Goal: Task Accomplishment & Management: Manage account settings

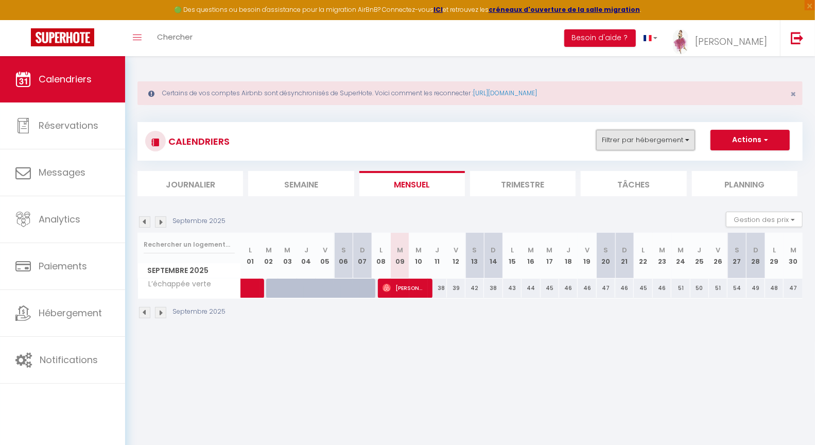
click at [618, 147] on button "Filtrer par hébergement" at bounding box center [645, 140] width 99 height 21
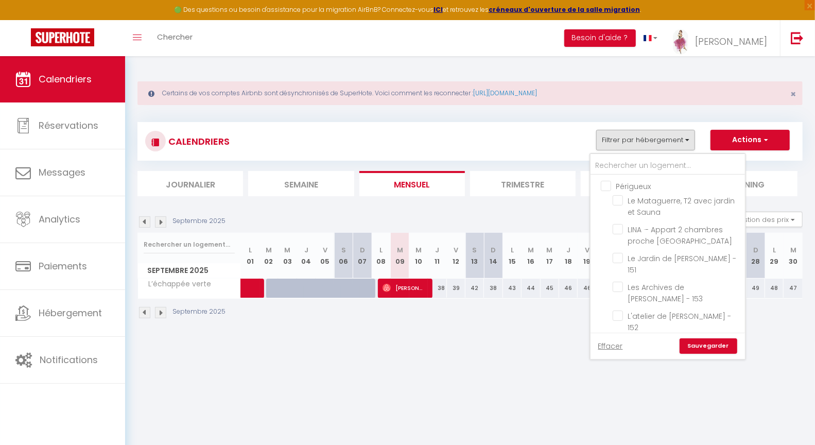
click at [607, 182] on input "Périgueux" at bounding box center [678, 185] width 154 height 10
checkbox input "true"
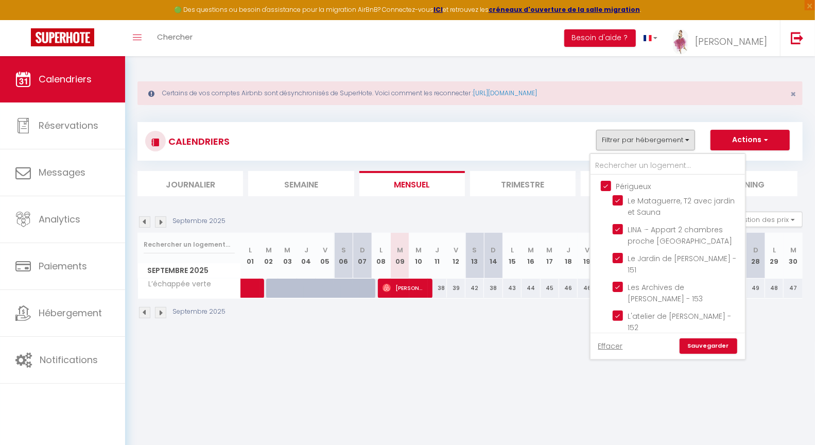
checkbox input "true"
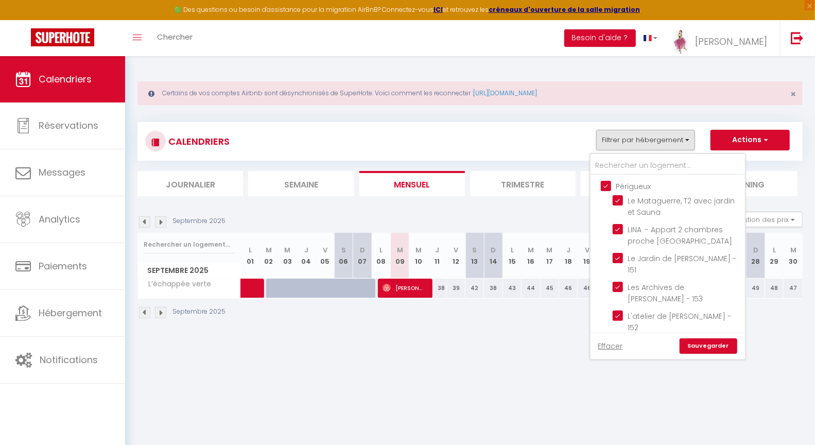
checkbox input "true"
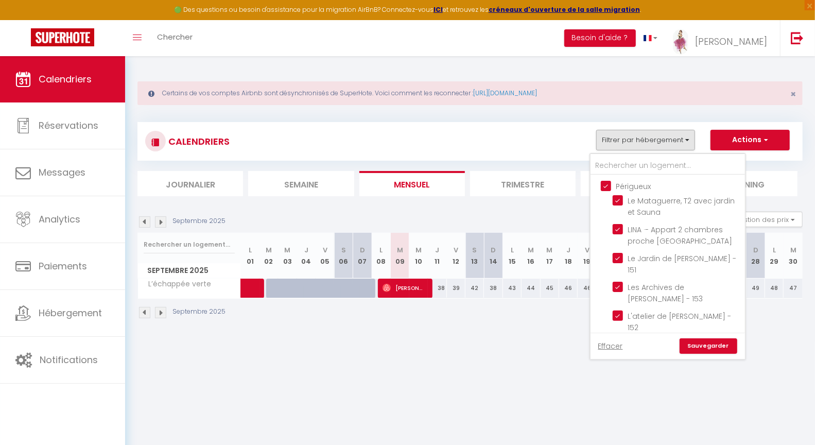
checkbox input "true"
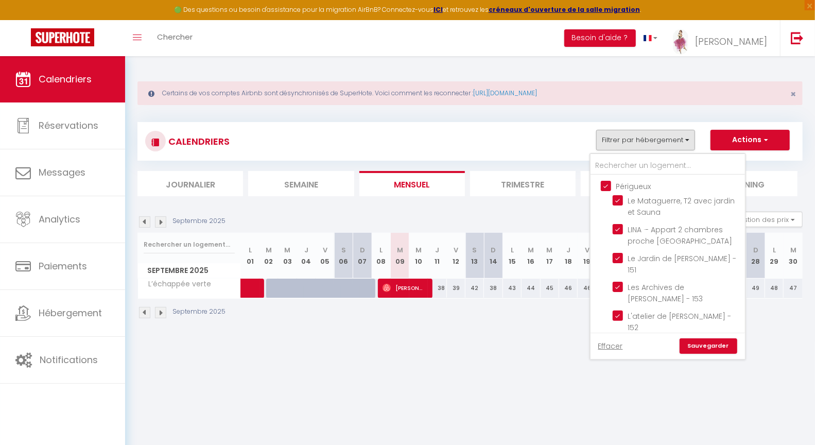
checkbox input "true"
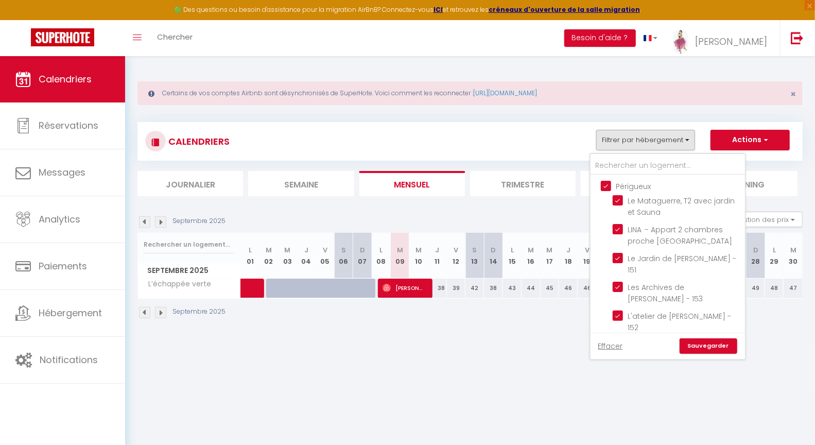
checkbox input "true"
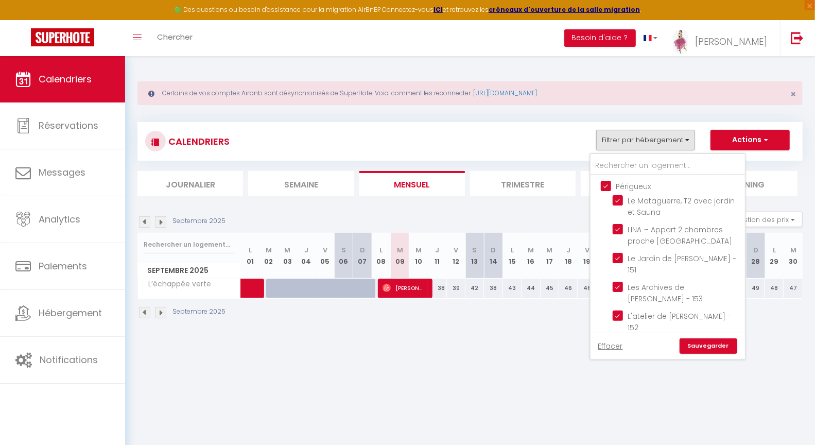
checkbox input "true"
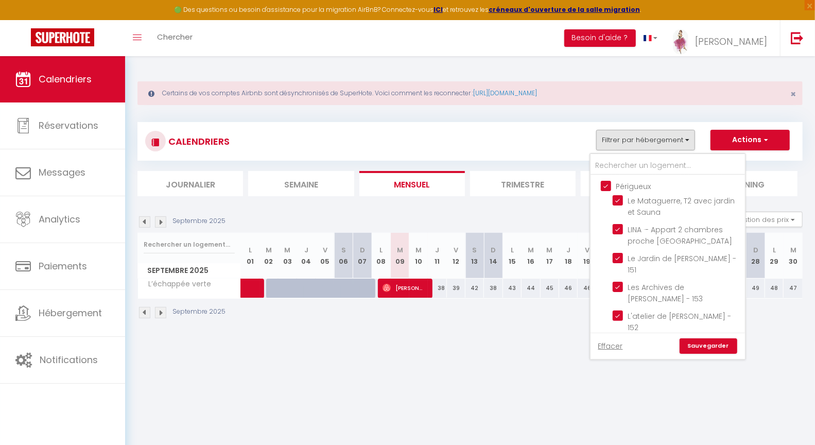
checkbox input "true"
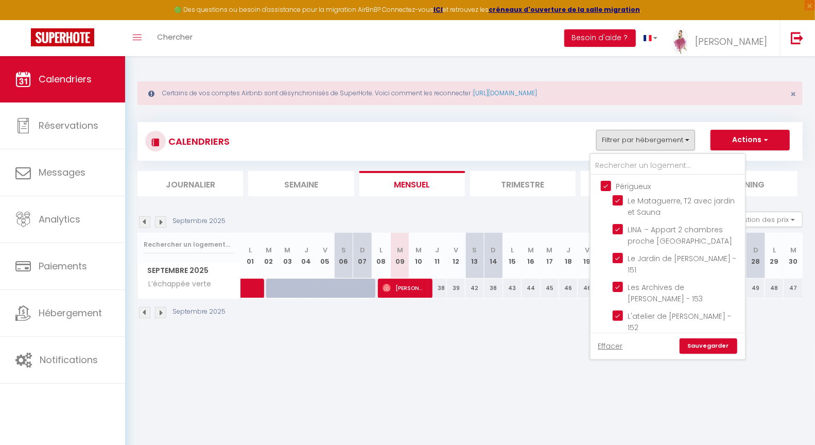
checkbox input "true"
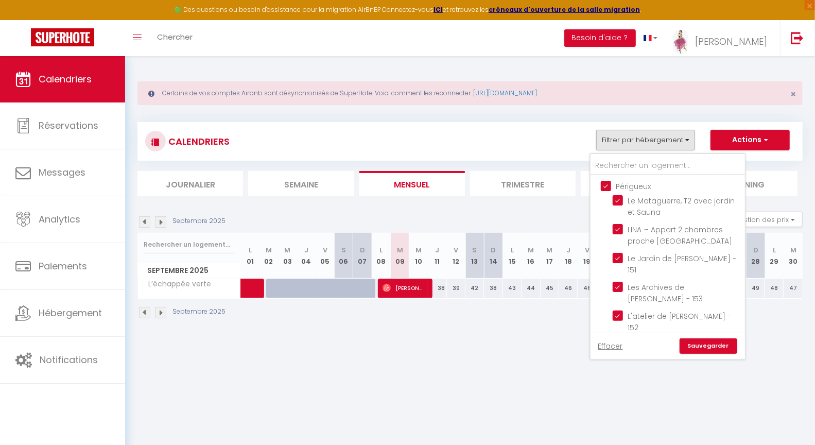
checkbox input "true"
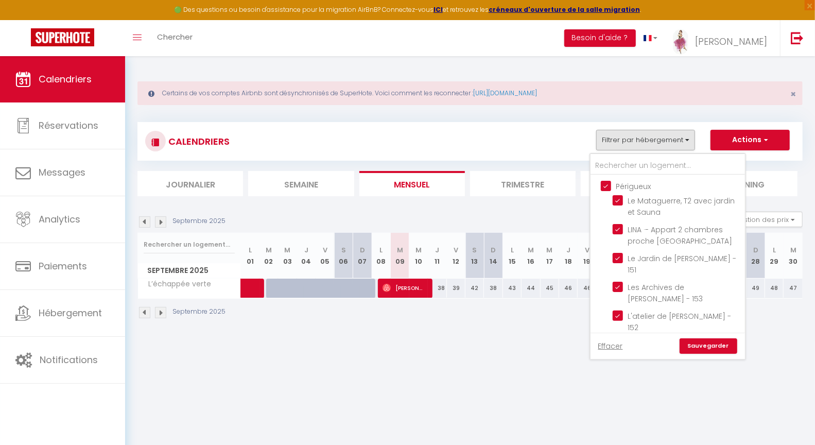
checkbox input "false"
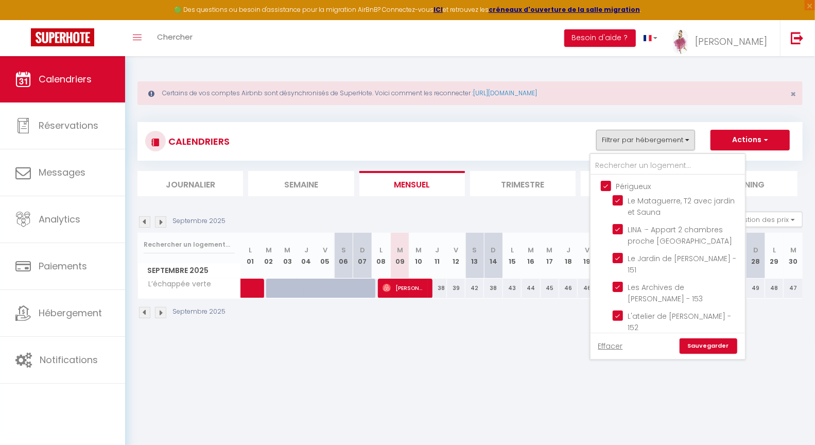
checkbox input "false"
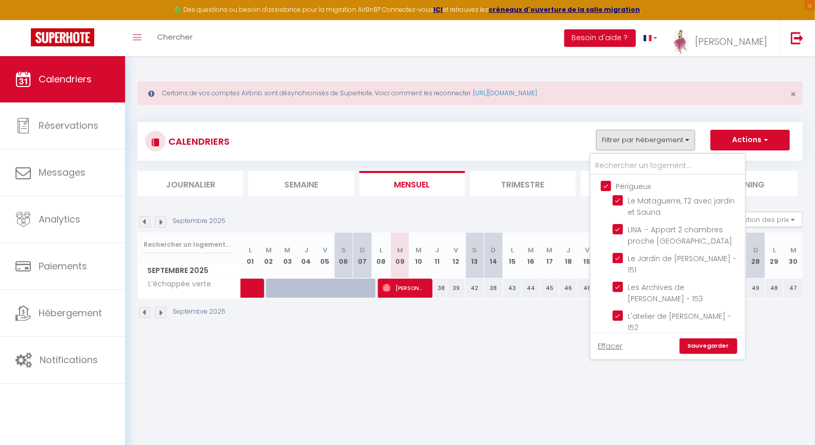
checkbox input "false"
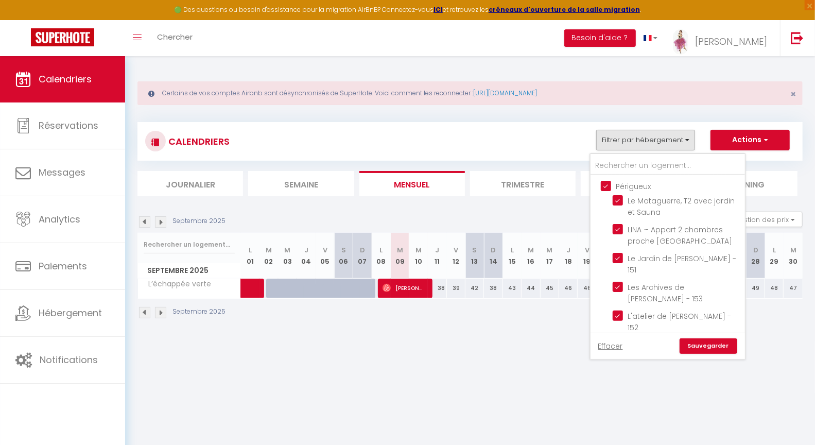
checkbox input "false"
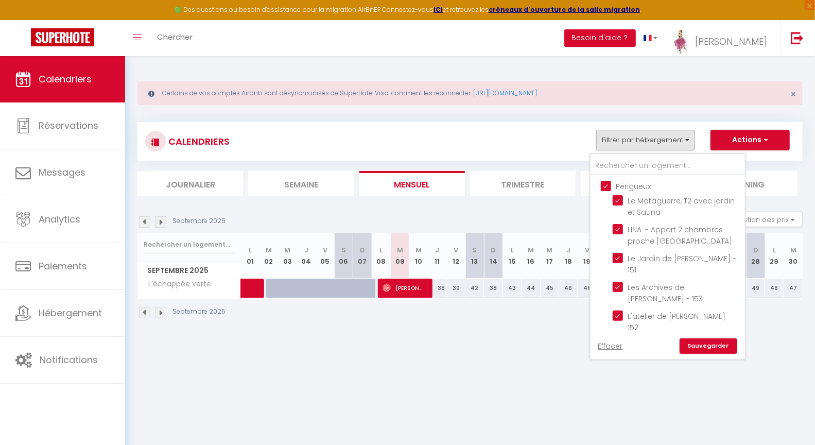
checkbox input "false"
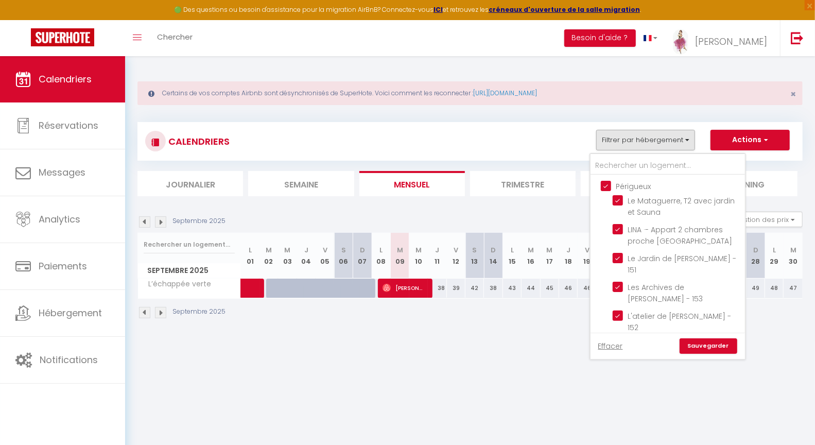
click at [608, 184] on input "Périgueux" at bounding box center [678, 185] width 154 height 10
checkbox input "false"
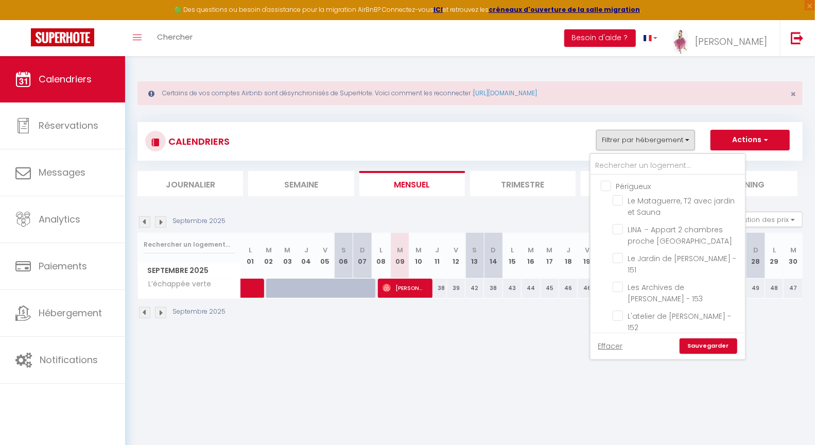
checkbox input "false"
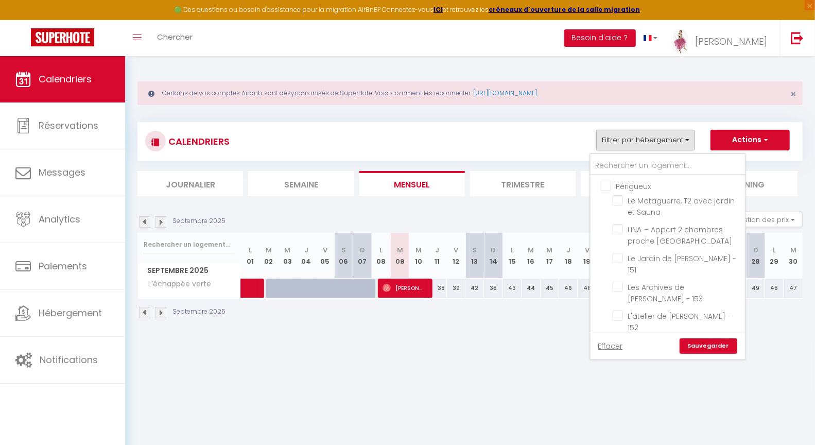
checkbox input "false"
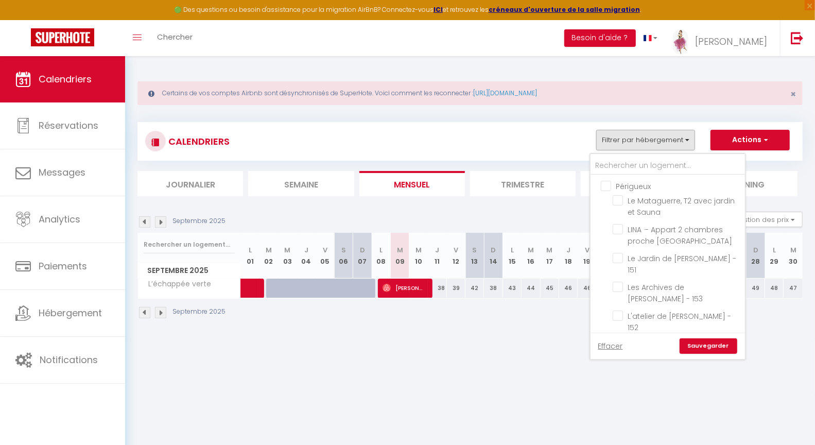
checkbox input "false"
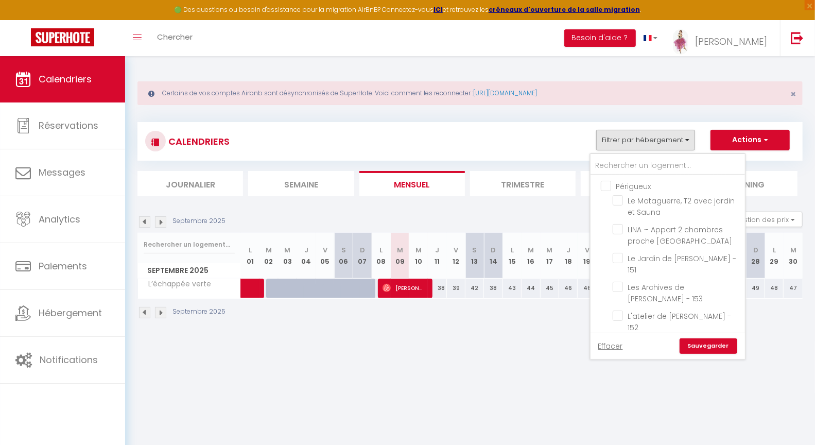
checkbox input "false"
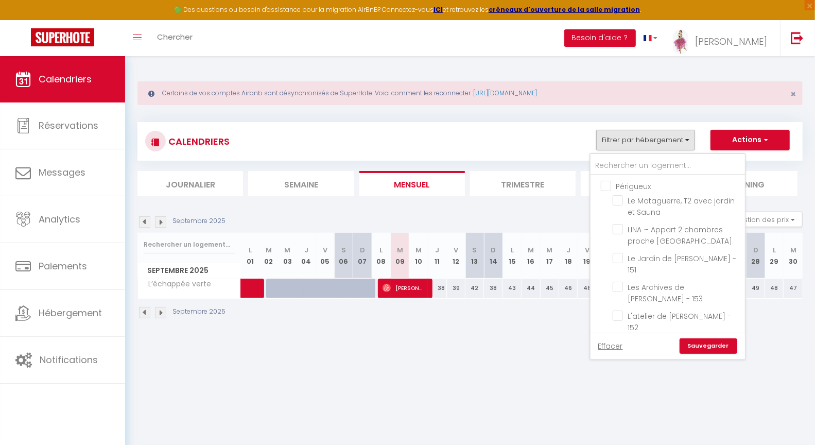
checkbox input "false"
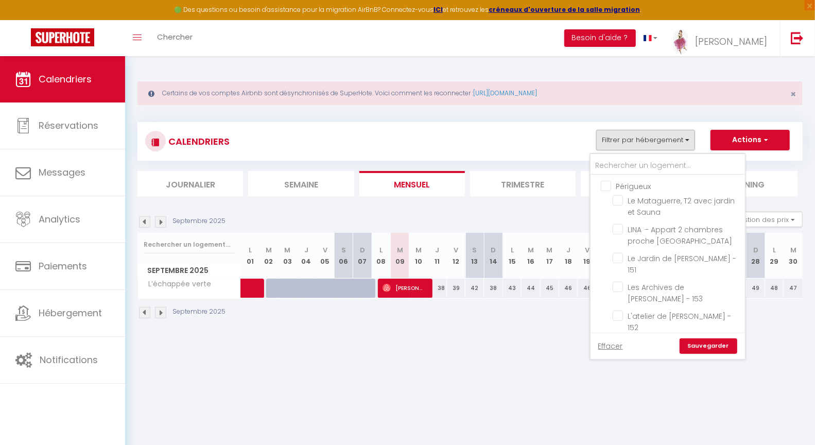
checkbox input "false"
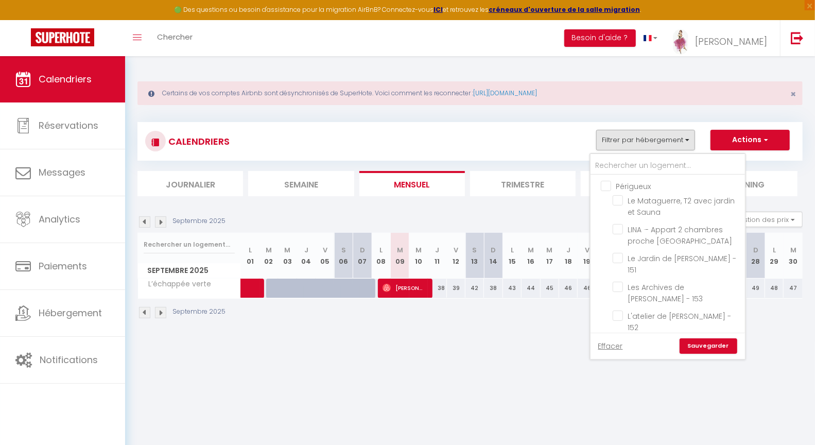
checkbox input "false"
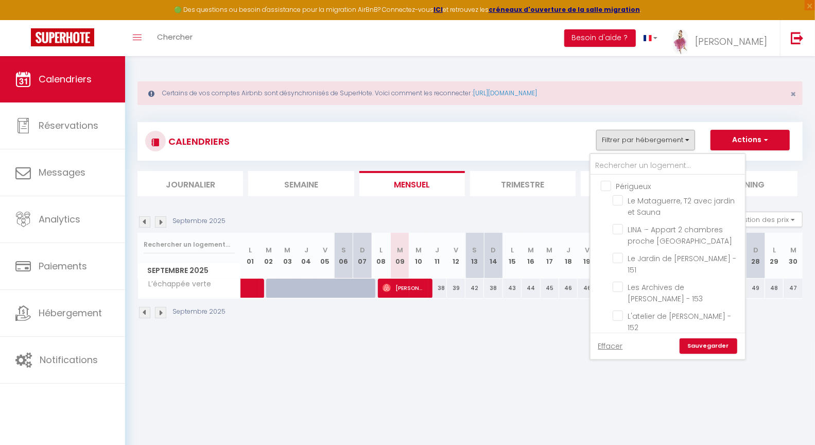
checkbox input "false"
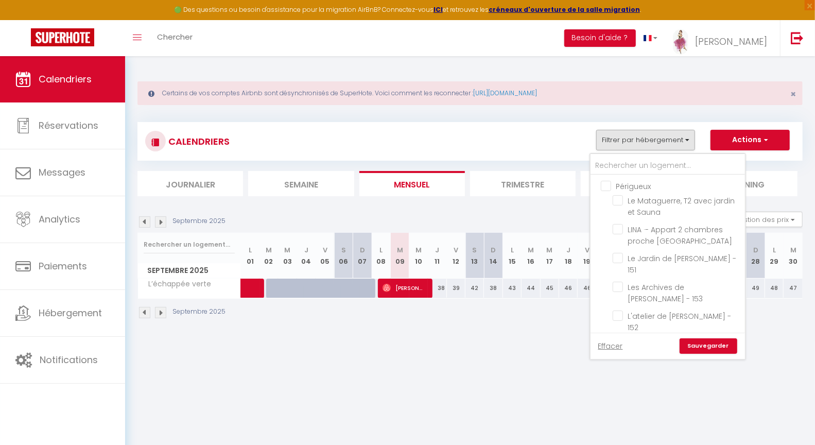
checkbox input "false"
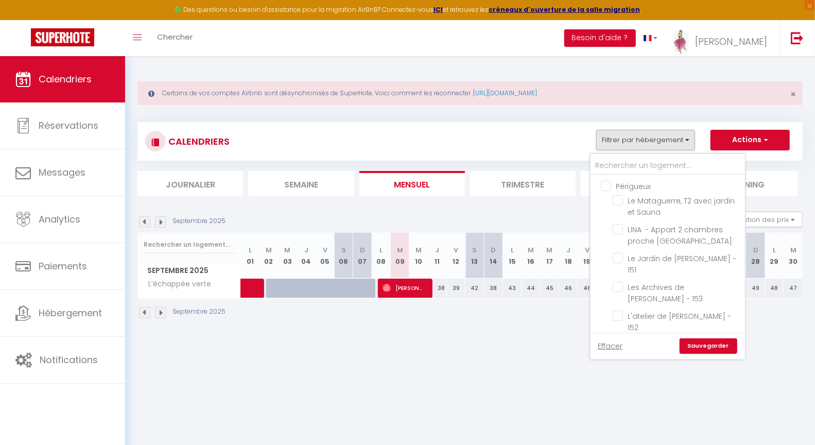
checkbox input "false"
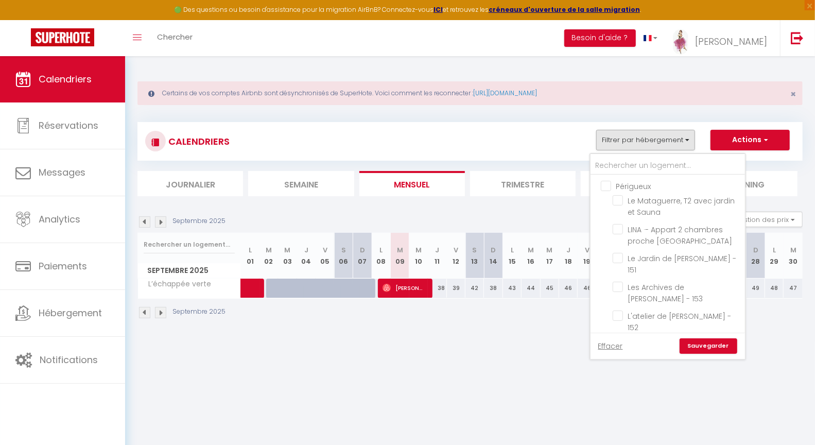
checkbox input "false"
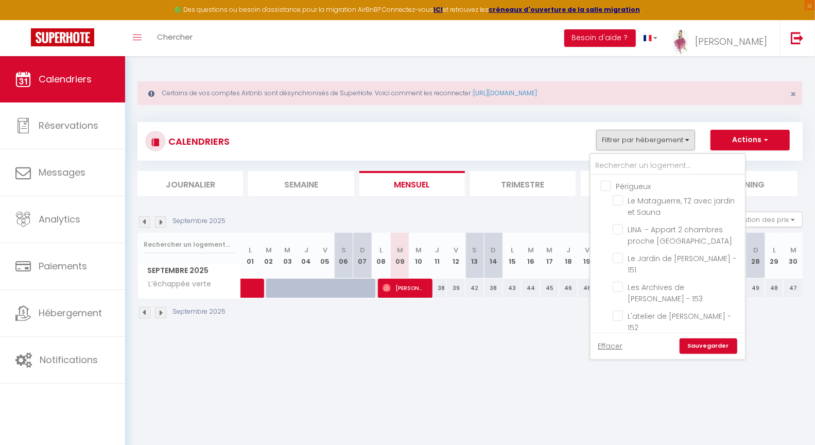
checkbox input "false"
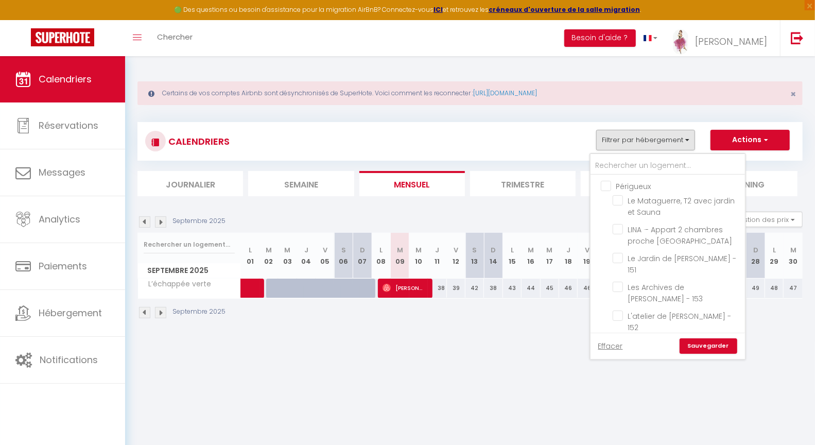
checkbox input "false"
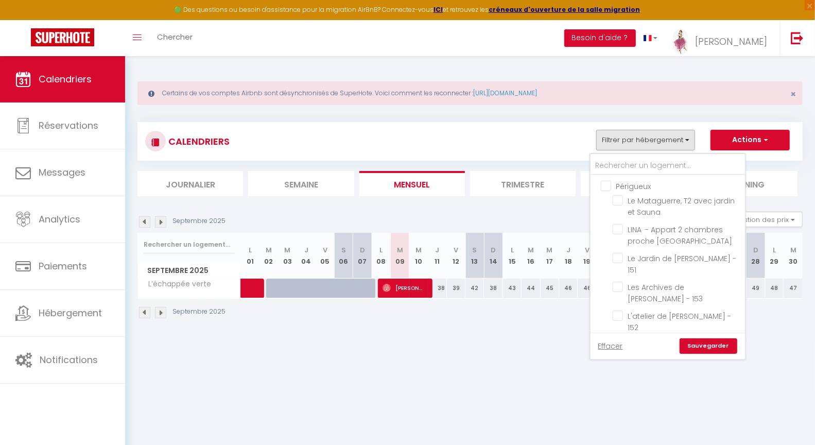
checkbox input "false"
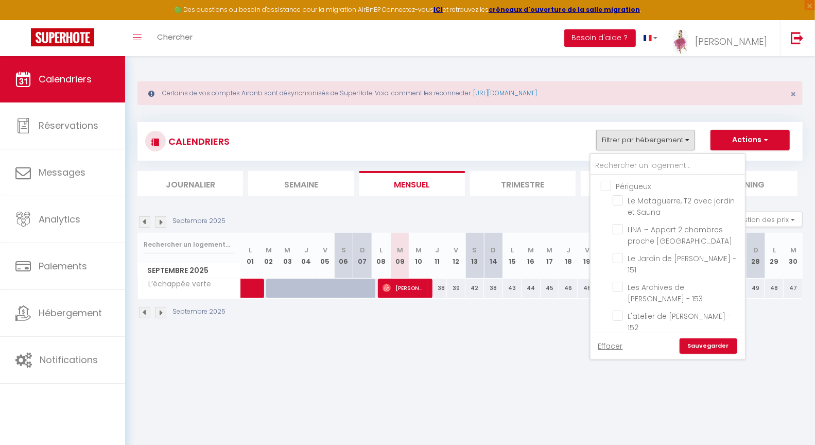
checkbox input "false"
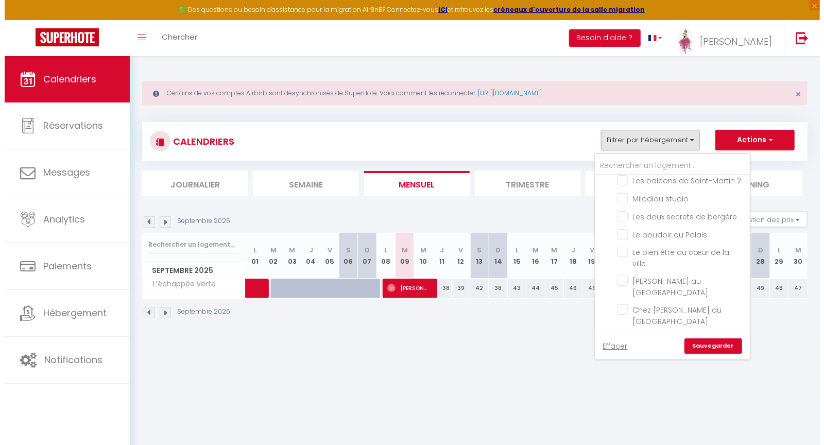
scroll to position [412, 0]
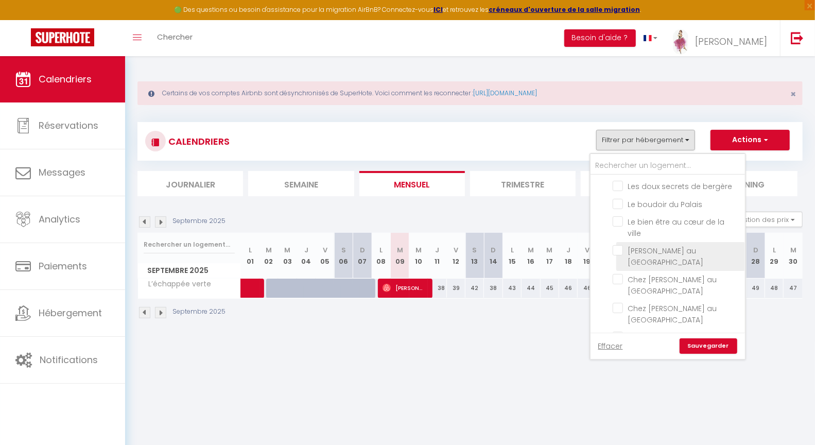
click at [620, 245] on input "[PERSON_NAME] au [GEOGRAPHIC_DATA]" at bounding box center [677, 250] width 129 height 10
checkbox input "true"
checkbox input "false"
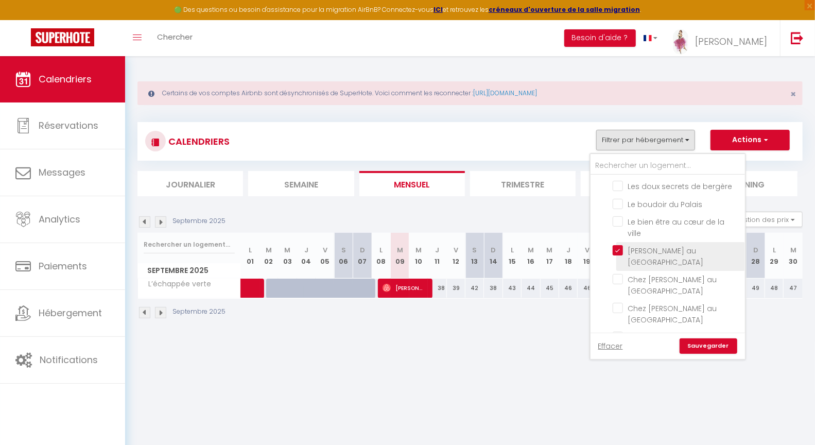
checkbox input "false"
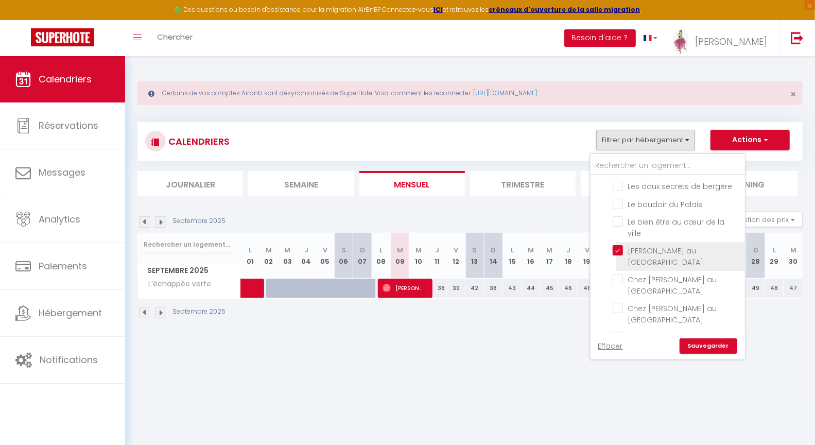
checkbox input "false"
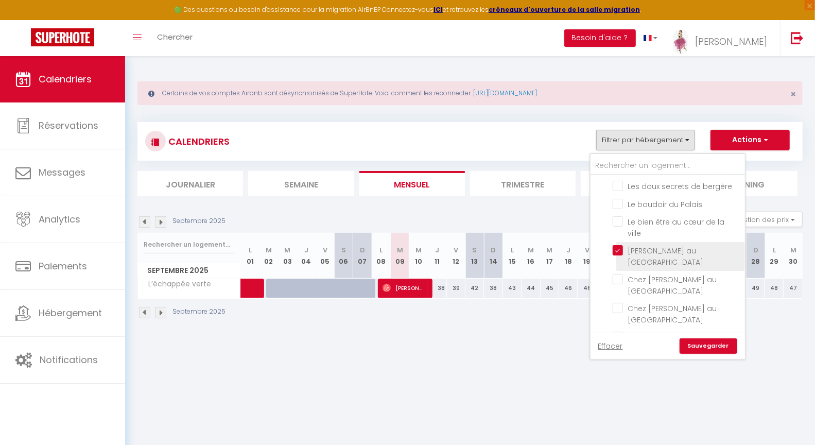
checkbox input "false"
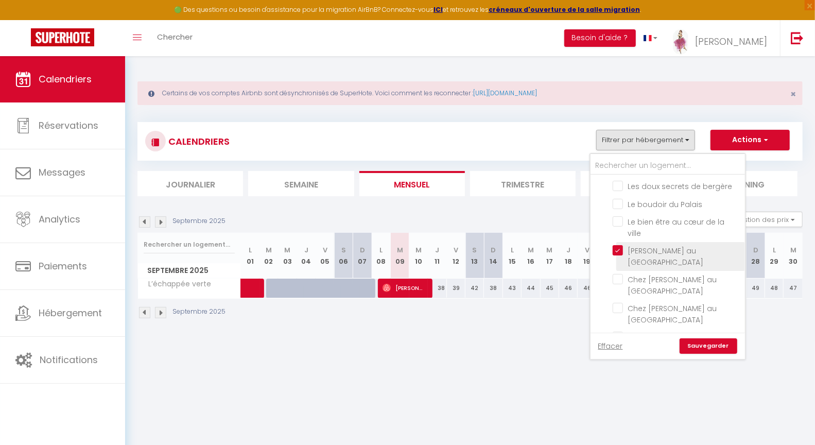
checkbox input "false"
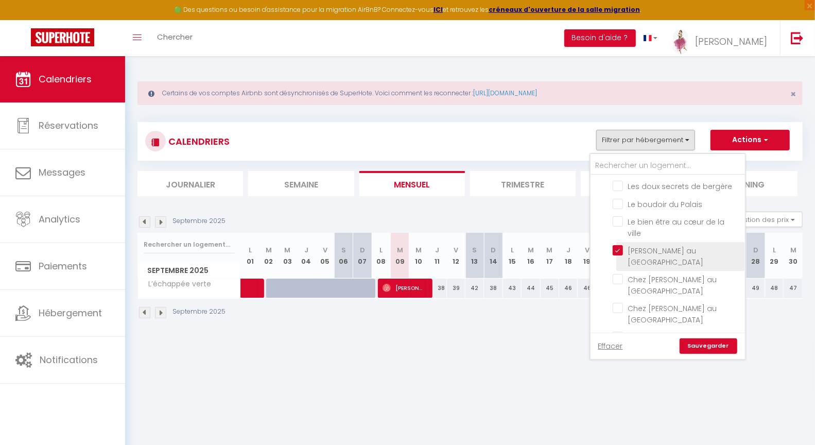
checkbox input "false"
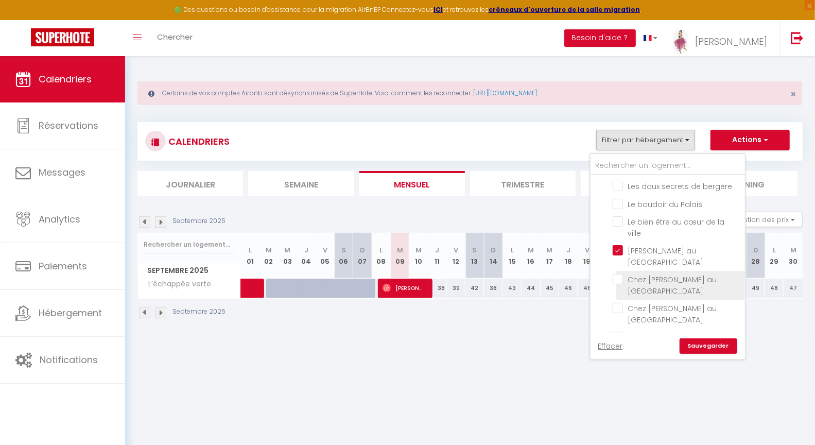
click at [620, 274] on input "Chez [PERSON_NAME] au [GEOGRAPHIC_DATA]" at bounding box center [677, 279] width 129 height 10
checkbox input "true"
checkbox input "false"
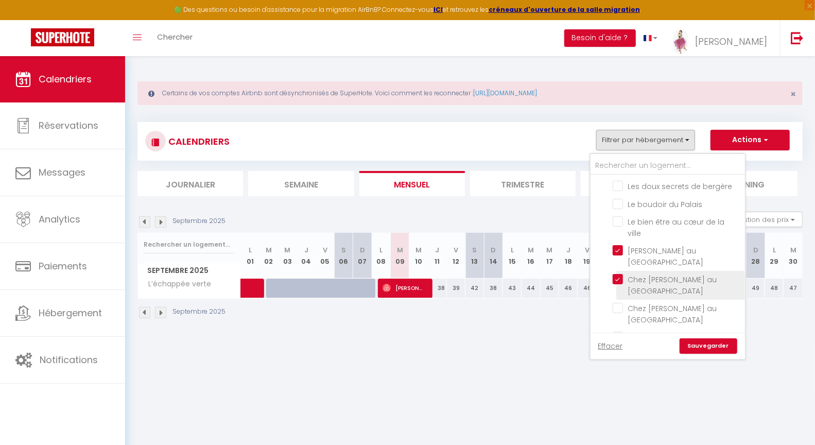
checkbox input "false"
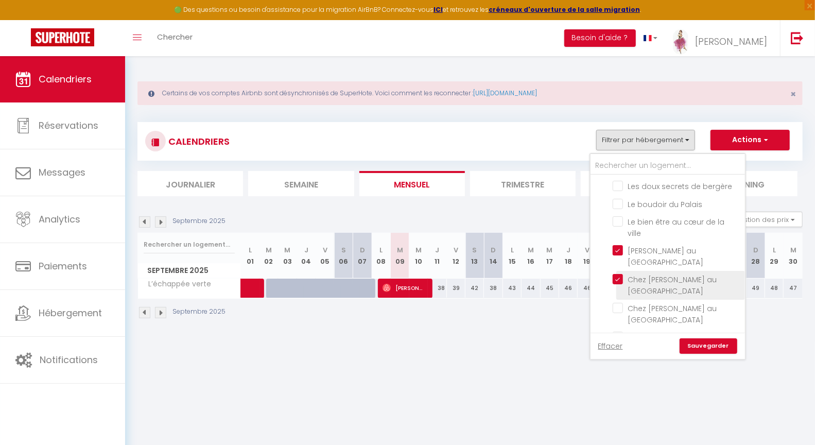
checkbox input "false"
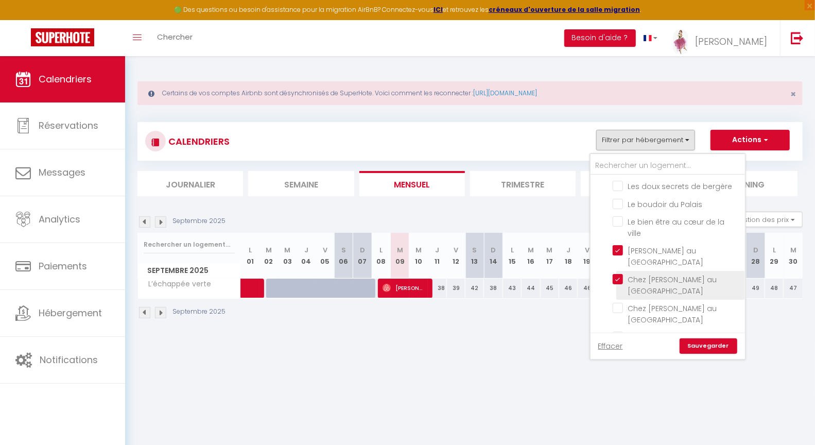
checkbox input "false"
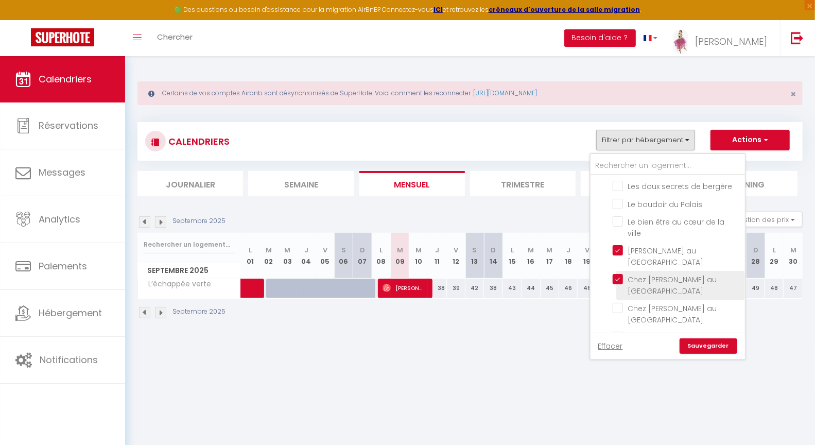
checkbox input "false"
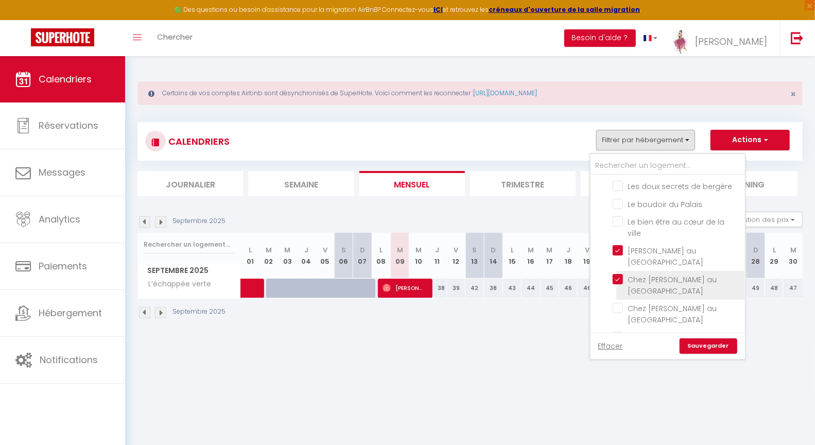
checkbox input "false"
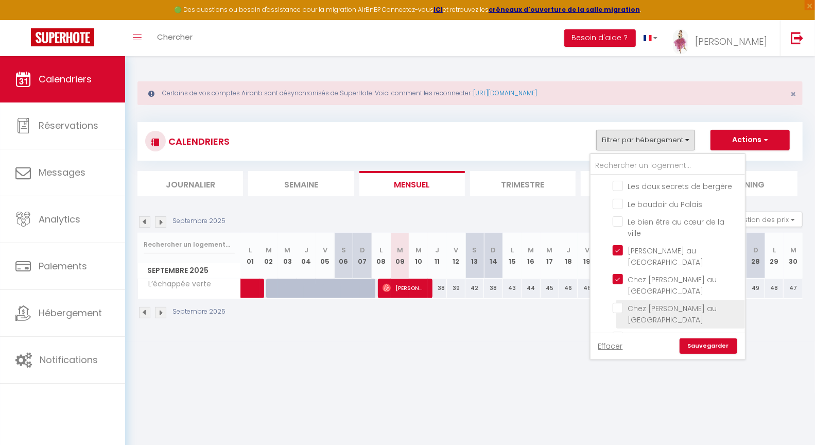
click at [620, 303] on input "Chez [PERSON_NAME] au [GEOGRAPHIC_DATA]" at bounding box center [677, 308] width 129 height 10
click at [622, 332] on input "Chez [PERSON_NAME] au [GEOGRAPHIC_DATA]" at bounding box center [677, 337] width 129 height 10
click at [717, 346] on link "Sauvegarder" at bounding box center [709, 345] width 58 height 15
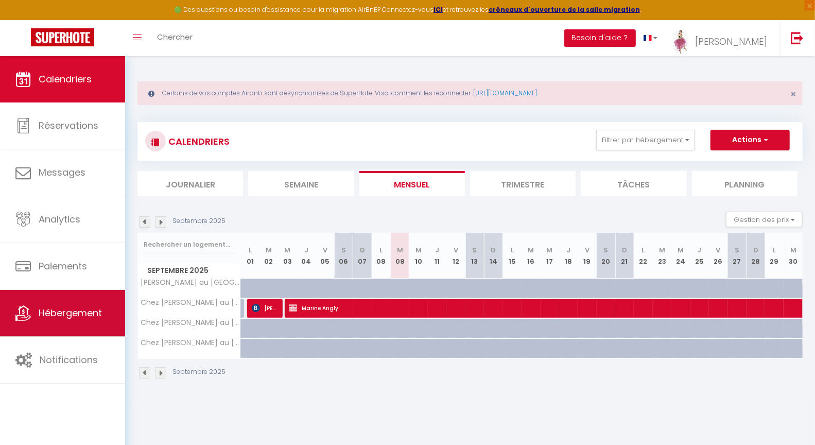
click at [75, 309] on span "Hébergement" at bounding box center [70, 312] width 63 height 13
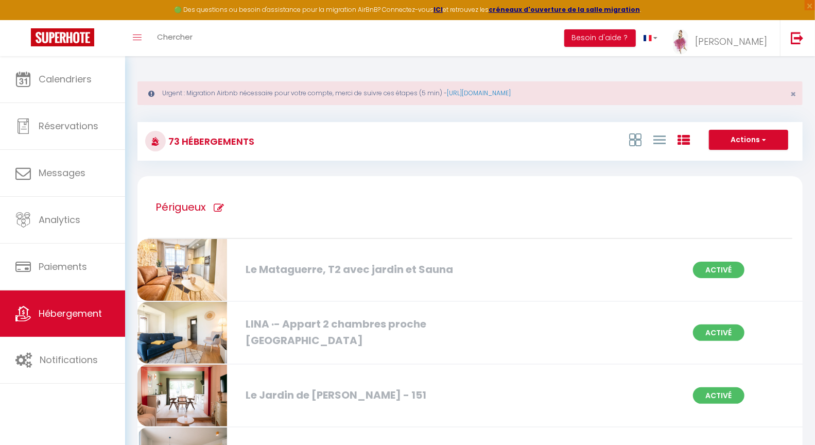
click at [221, 210] on icon at bounding box center [219, 208] width 10 height 10
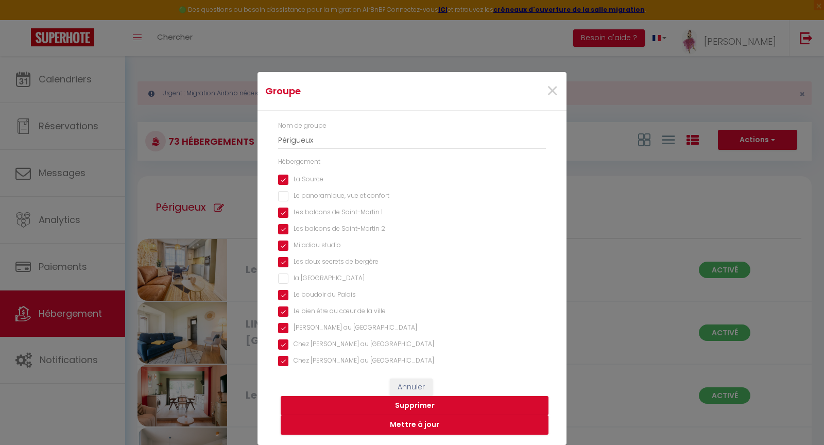
click at [282, 329] on palais "[PERSON_NAME] au [GEOGRAPHIC_DATA]" at bounding box center [412, 328] width 268 height 10
click at [282, 361] on Palais "Chez [PERSON_NAME] au [GEOGRAPHIC_DATA]" at bounding box center [412, 361] width 268 height 10
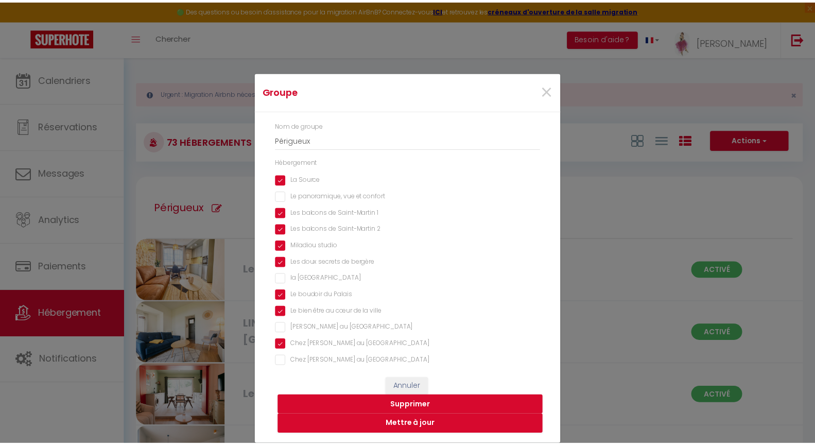
scroll to position [234, 0]
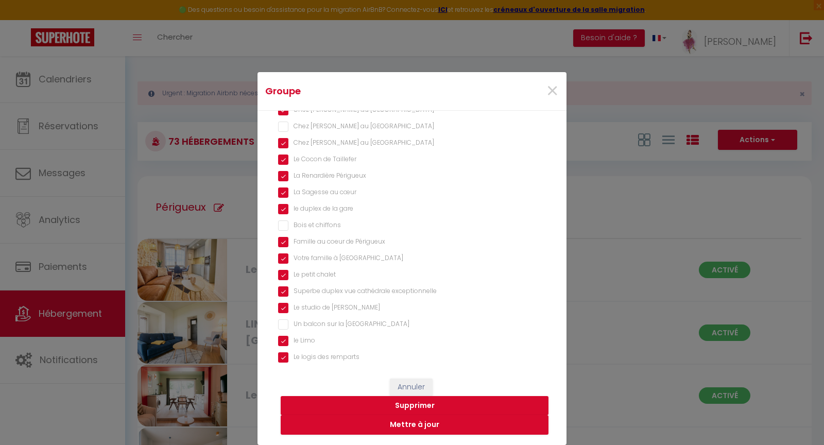
click at [283, 144] on Palais "Chez [PERSON_NAME] au [GEOGRAPHIC_DATA]" at bounding box center [412, 143] width 268 height 10
click at [419, 425] on button "Mettre à jour" at bounding box center [415, 425] width 268 height 20
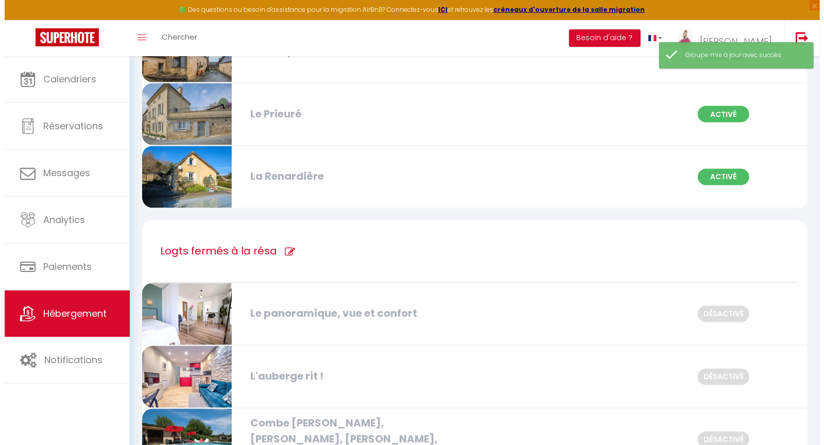
scroll to position [3529, 0]
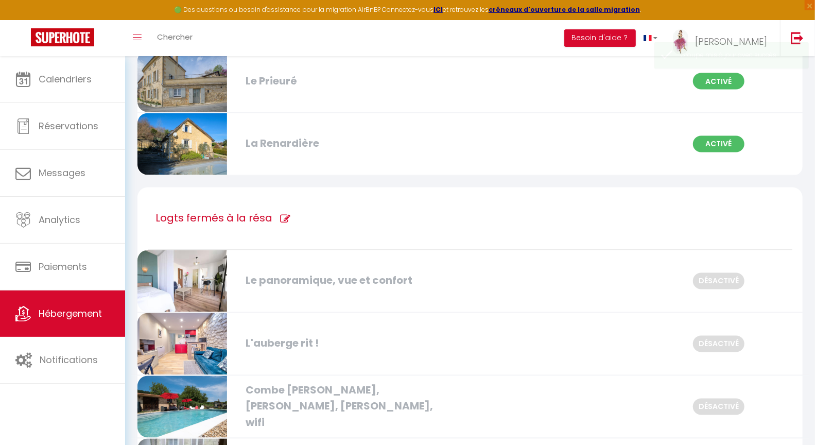
click at [284, 214] on icon at bounding box center [285, 219] width 10 height 10
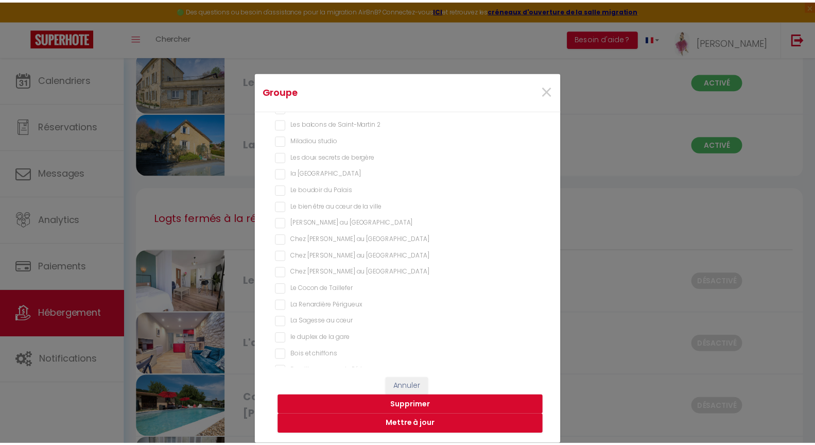
scroll to position [143, 0]
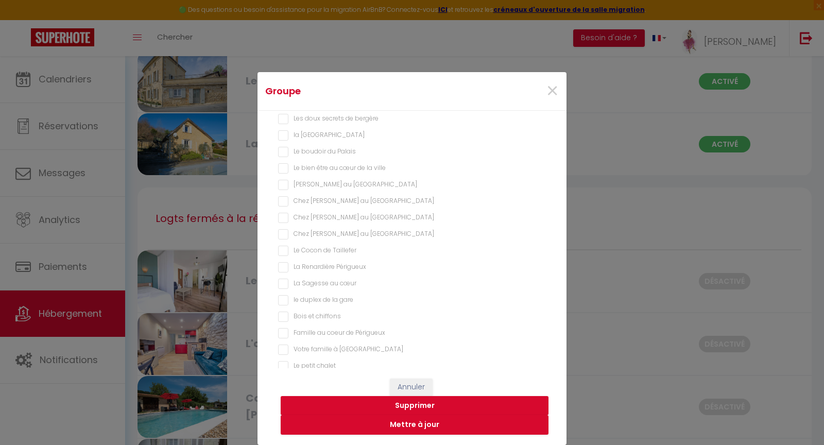
click at [282, 184] on palais "[PERSON_NAME] au [GEOGRAPHIC_DATA]" at bounding box center [412, 185] width 268 height 10
click at [283, 218] on Palais "Chez [PERSON_NAME] au [GEOGRAPHIC_DATA]" at bounding box center [412, 218] width 268 height 10
click at [284, 235] on Palais "Chez [PERSON_NAME] au [GEOGRAPHIC_DATA]" at bounding box center [412, 234] width 268 height 10
click at [417, 423] on button "Mettre à jour" at bounding box center [415, 425] width 268 height 20
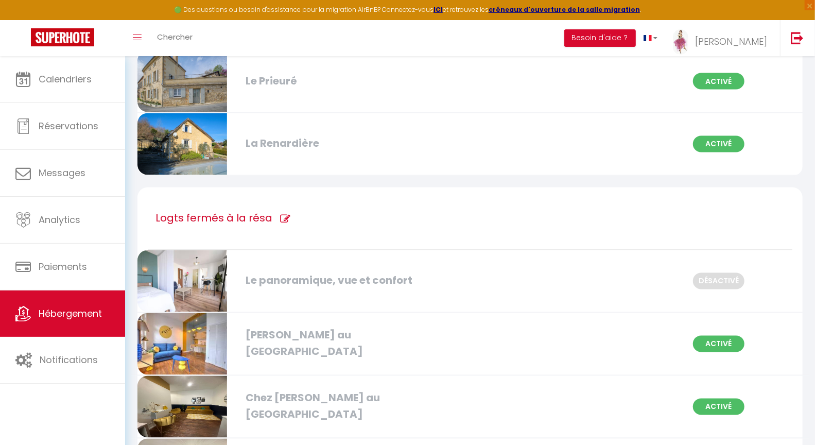
scroll to position [3504, 0]
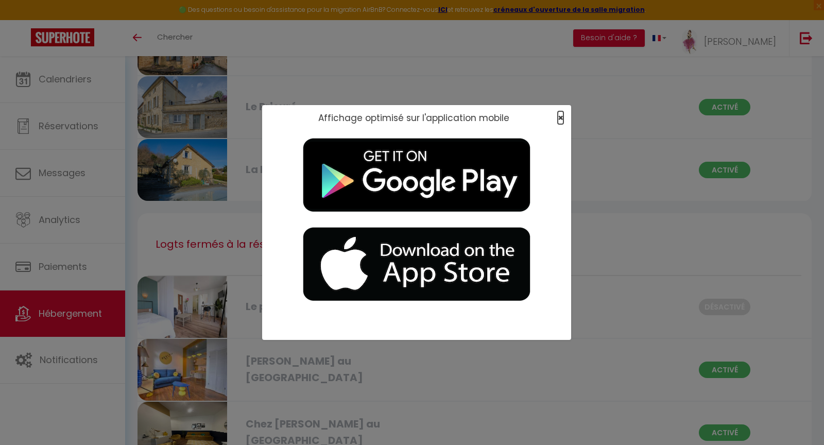
click at [559, 117] on div "×" at bounding box center [557, 118] width 26 height 10
click at [566, 125] on div "Affichage optimisé sur l'application mobile ×" at bounding box center [416, 118] width 309 height 26
click at [558, 118] on span "×" at bounding box center [561, 117] width 6 height 13
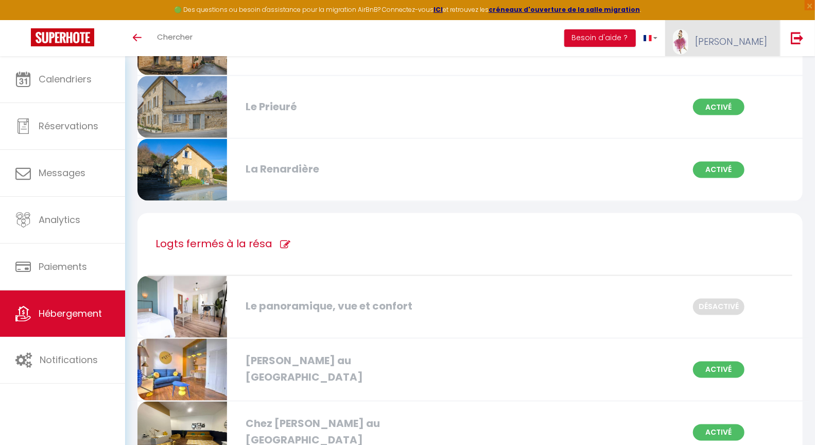
click at [747, 38] on span "[PERSON_NAME]" at bounding box center [731, 41] width 72 height 13
click at [728, 89] on link "Équipe" at bounding box center [739, 90] width 76 height 18
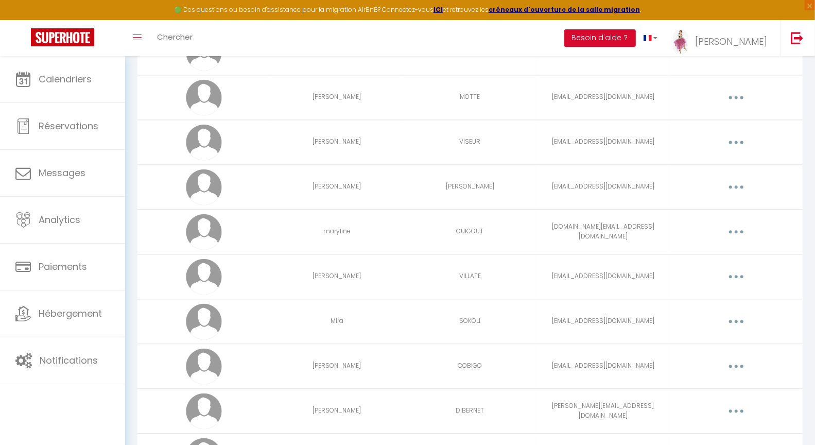
scroll to position [1360, 0]
click at [739, 321] on button "button" at bounding box center [736, 320] width 29 height 16
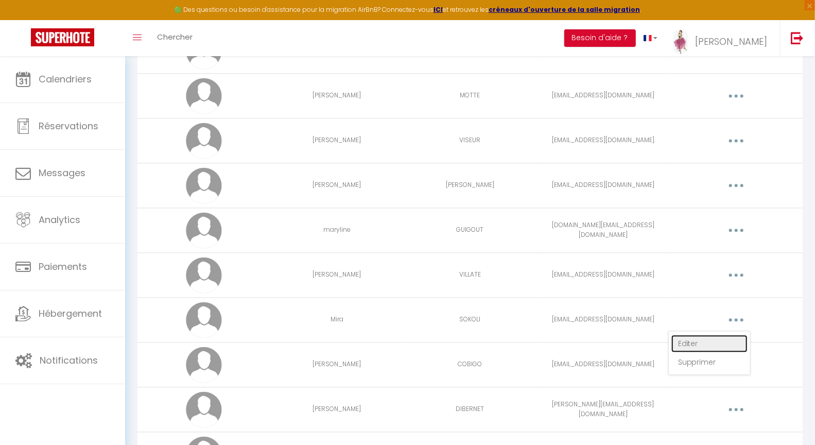
click at [692, 345] on link "Editer" at bounding box center [709, 344] width 76 height 18
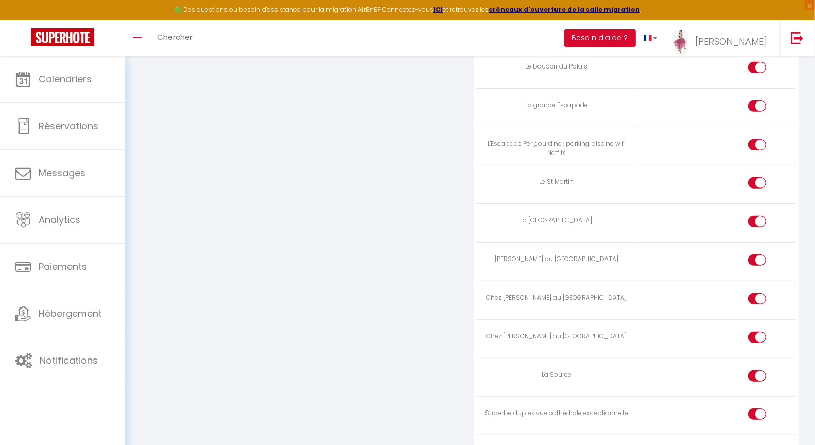
scroll to position [2748, 0]
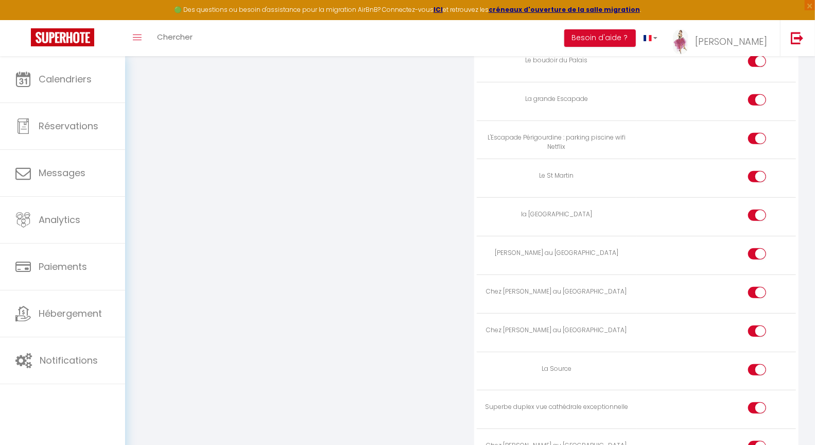
click at [759, 264] on input "checkbox" at bounding box center [766, 255] width 18 height 15
click at [756, 337] on div at bounding box center [757, 330] width 18 height 11
click at [757, 341] on input "checkbox" at bounding box center [766, 332] width 18 height 15
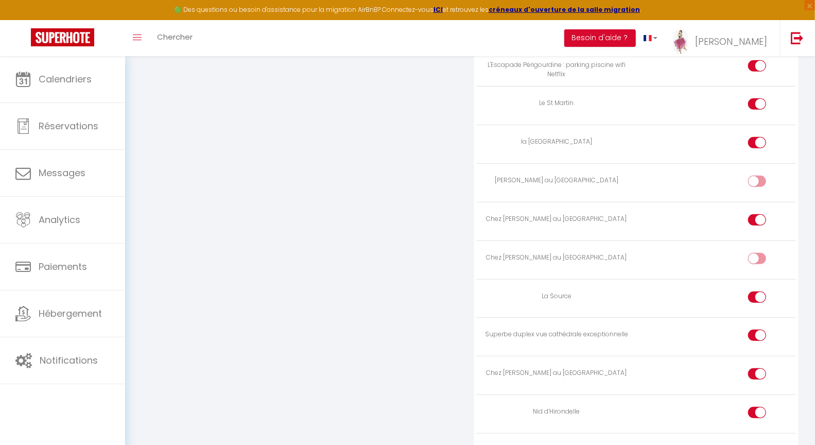
scroll to position [2831, 0]
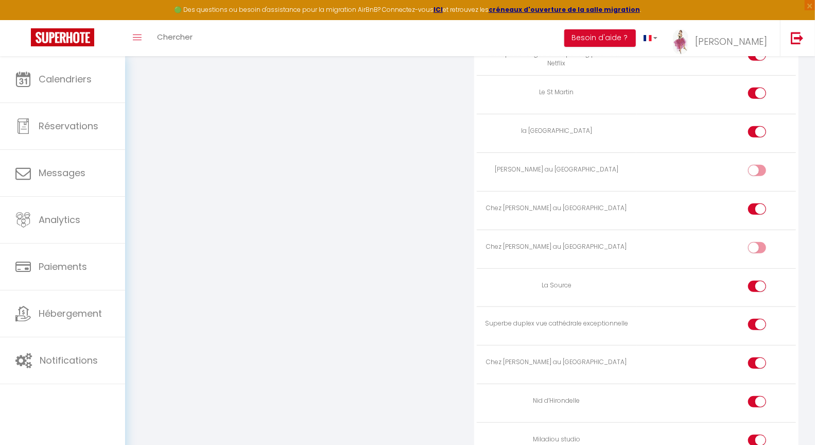
click at [757, 373] on input "checkbox" at bounding box center [766, 364] width 18 height 15
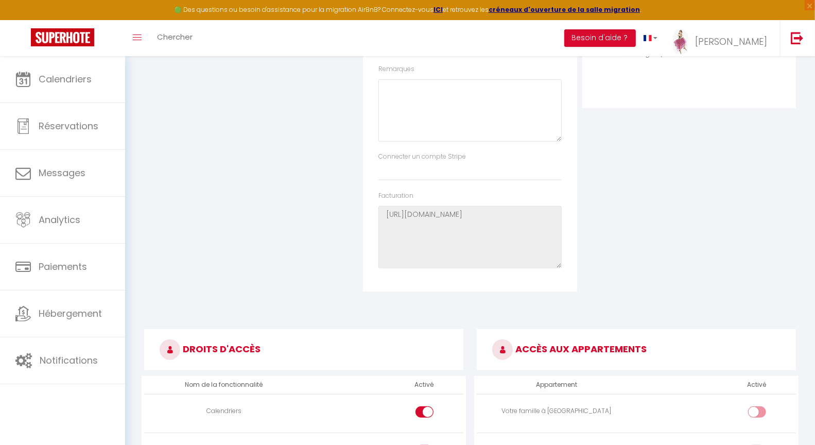
scroll to position [0, 0]
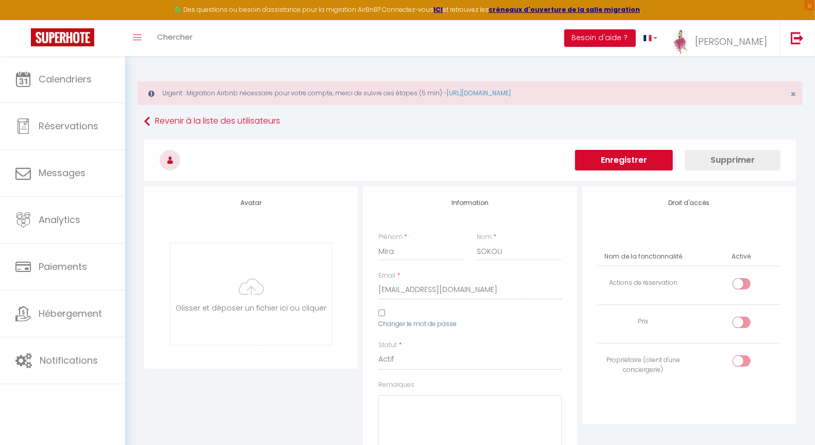
click at [642, 159] on button "Enregistrer" at bounding box center [624, 160] width 98 height 21
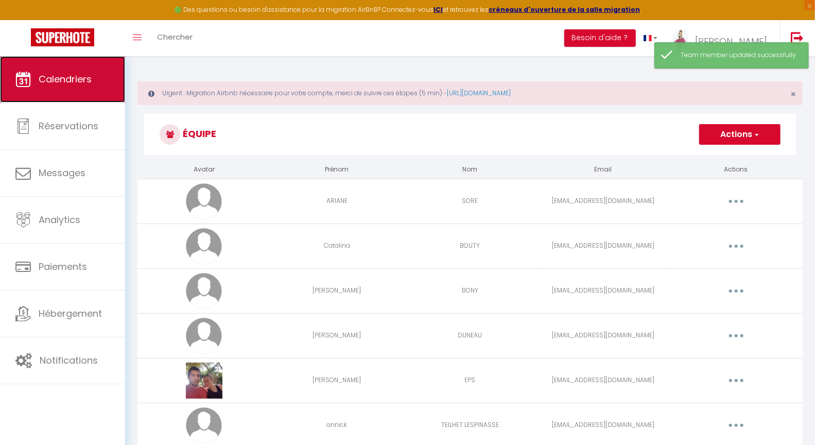
click at [60, 80] on span "Calendriers" at bounding box center [65, 79] width 53 height 13
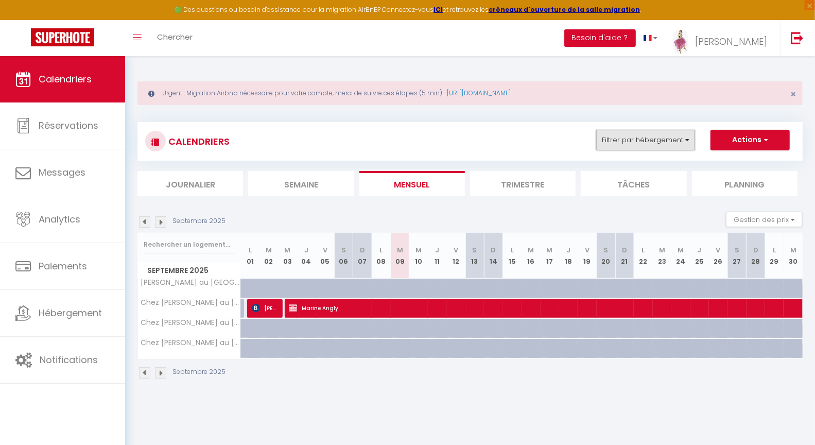
click at [619, 143] on button "Filtrer par hébergement" at bounding box center [645, 140] width 99 height 21
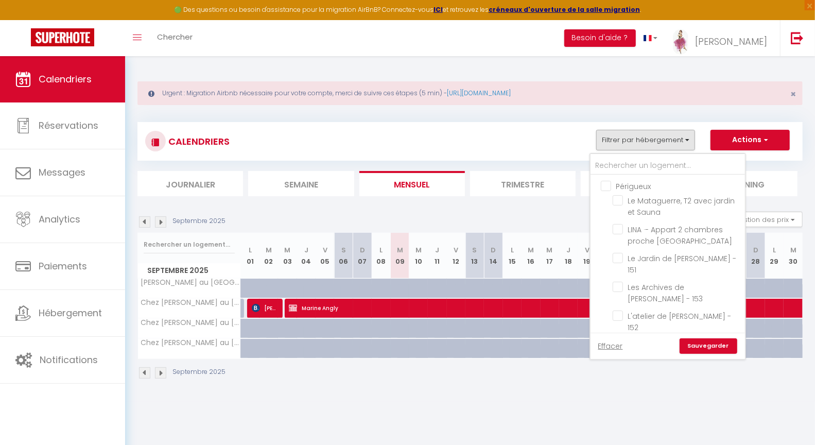
click at [606, 185] on input "Périgueux" at bounding box center [678, 185] width 154 height 10
click at [606, 184] on input "Périgueux" at bounding box center [678, 185] width 154 height 10
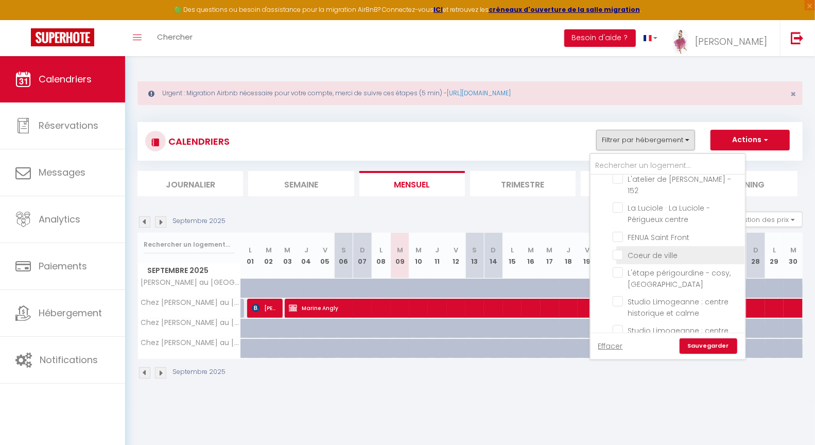
click at [618, 249] on input "Coeur de ville" at bounding box center [677, 254] width 129 height 10
click at [706, 346] on link "Sauvegarder" at bounding box center [709, 345] width 58 height 15
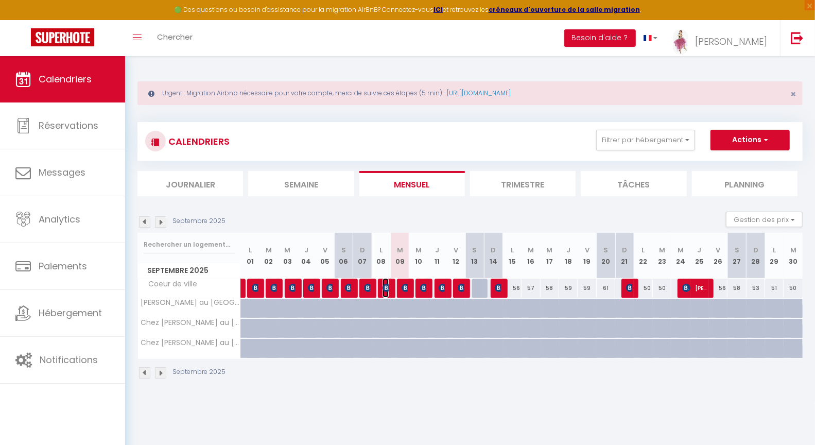
click at [385, 288] on img at bounding box center [387, 288] width 8 height 8
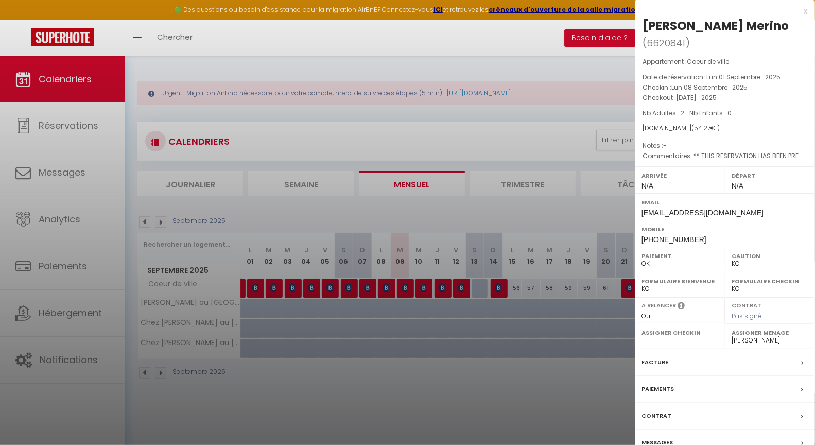
click at [400, 290] on div at bounding box center [407, 222] width 815 height 445
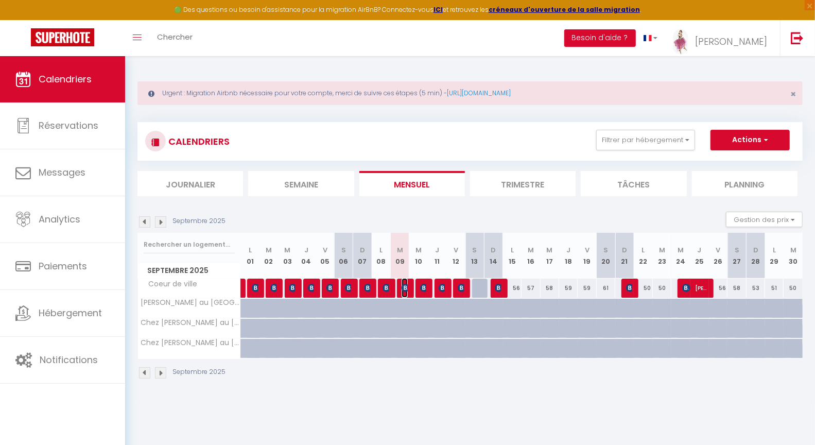
click at [404, 288] on img at bounding box center [406, 288] width 8 height 8
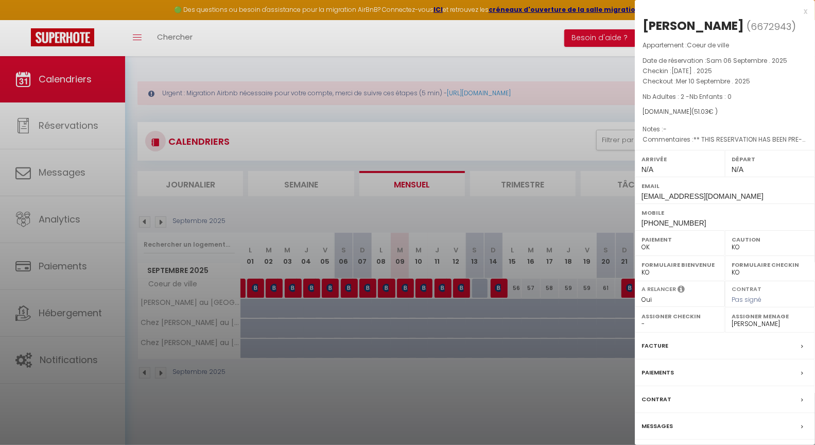
click at [420, 288] on div at bounding box center [407, 222] width 815 height 445
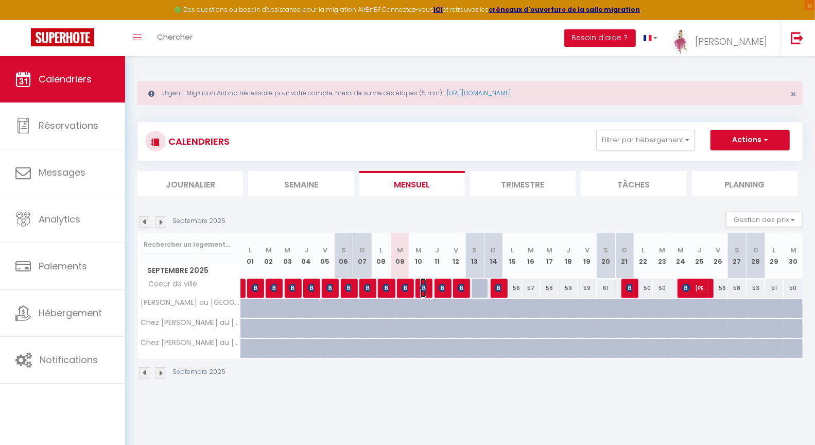
click at [420, 288] on img at bounding box center [424, 288] width 8 height 8
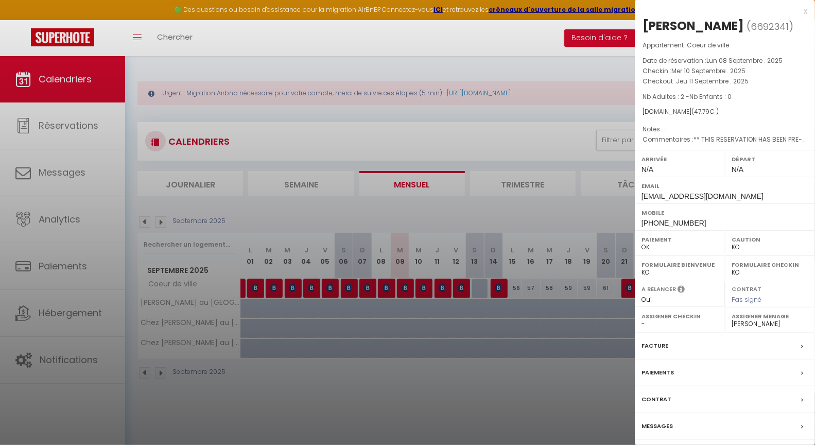
click at [442, 288] on div at bounding box center [407, 222] width 815 height 445
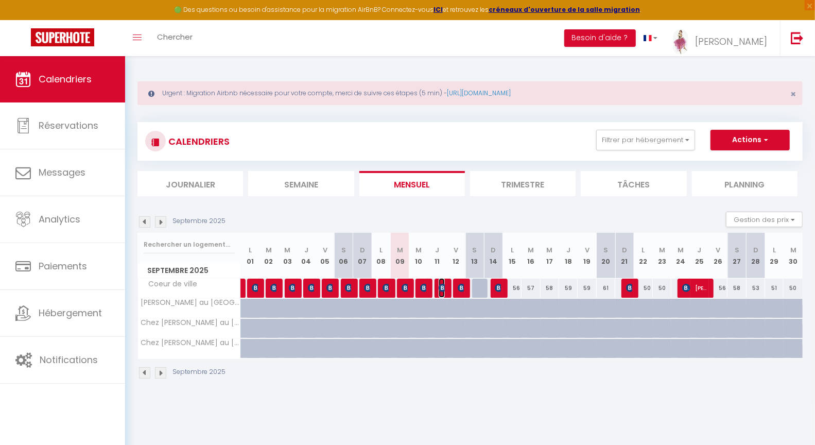
click at [442, 288] on img at bounding box center [443, 288] width 8 height 8
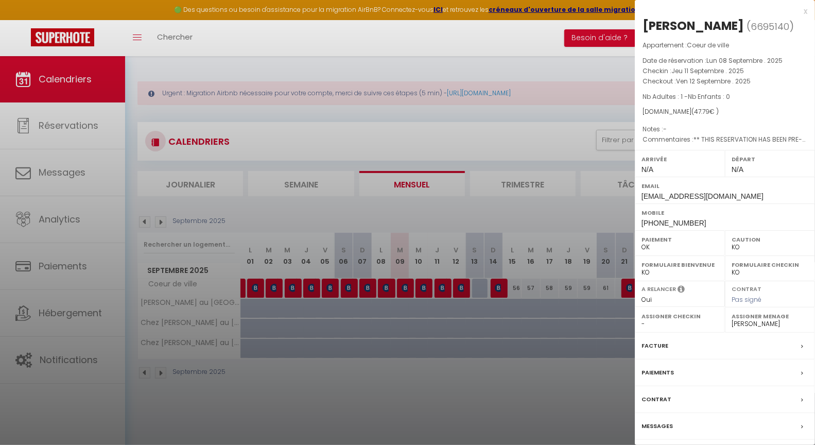
click at [806, 10] on div "x" at bounding box center [721, 11] width 172 height 12
